Goal: Task Accomplishment & Management: Manage account settings

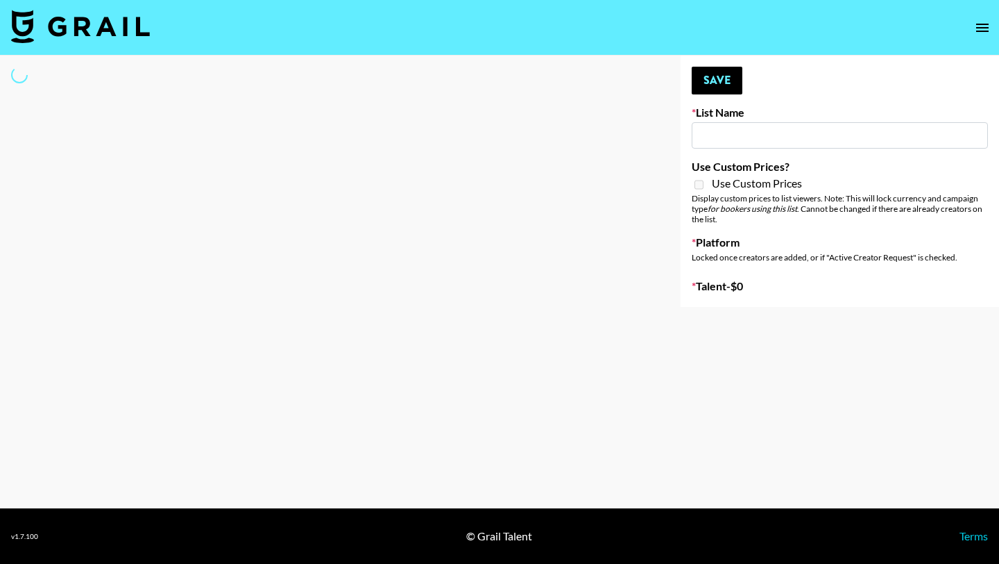
type input "Caribbean Diaspora Creators"
select select "Song"
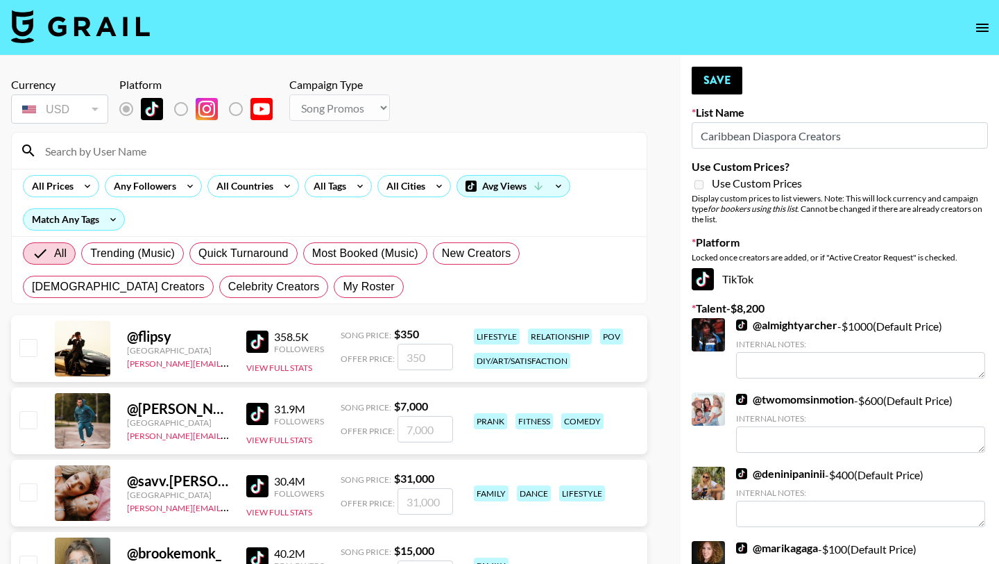
click at [157, 149] on input at bounding box center [338, 151] width 602 height 22
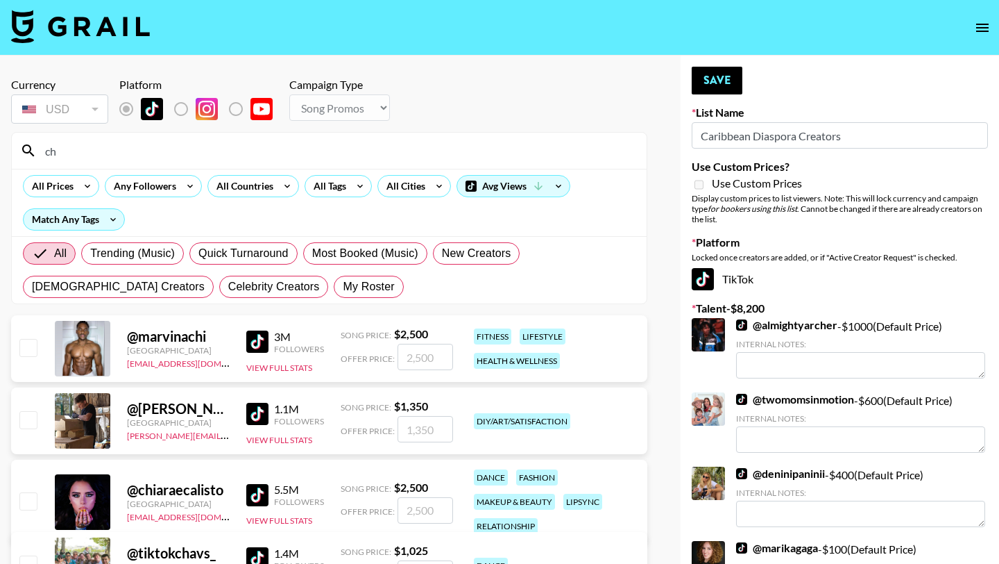
type input "c"
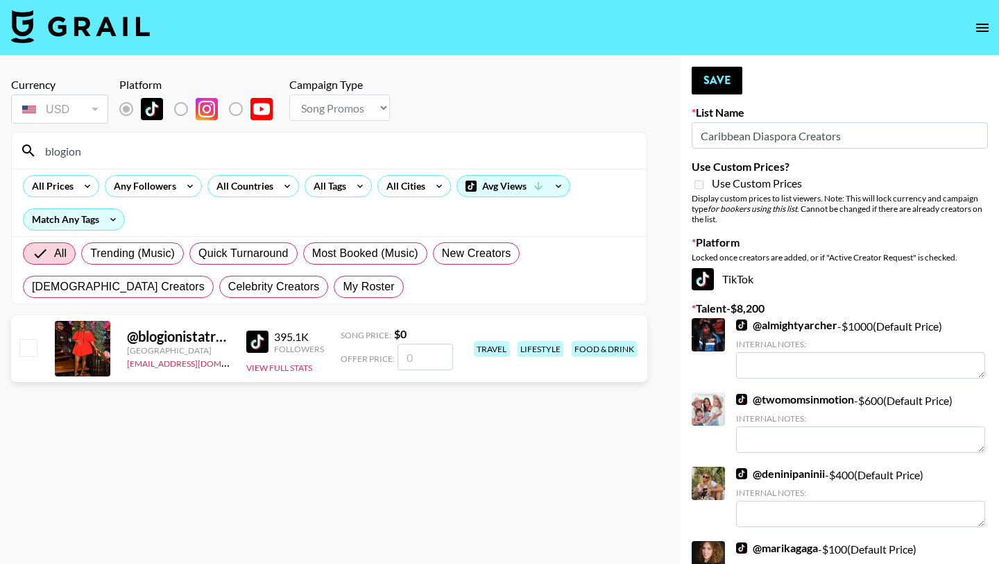
type input "blogion"
click at [23, 352] on input "checkbox" at bounding box center [27, 347] width 17 height 17
click at [31, 350] on input "checkbox" at bounding box center [27, 347] width 17 height 17
checkbox input "false"
click at [410, 353] on input "number" at bounding box center [426, 357] width 56 height 26
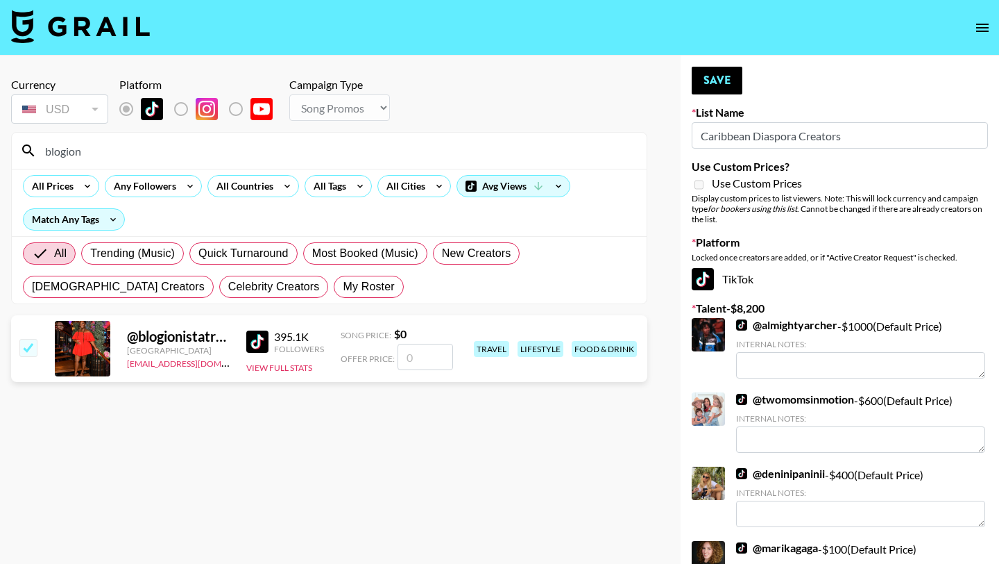
type input "1"
checkbox input "true"
type input "10000"
click at [707, 86] on button "Save" at bounding box center [717, 81] width 51 height 28
